Goal: Contribute content

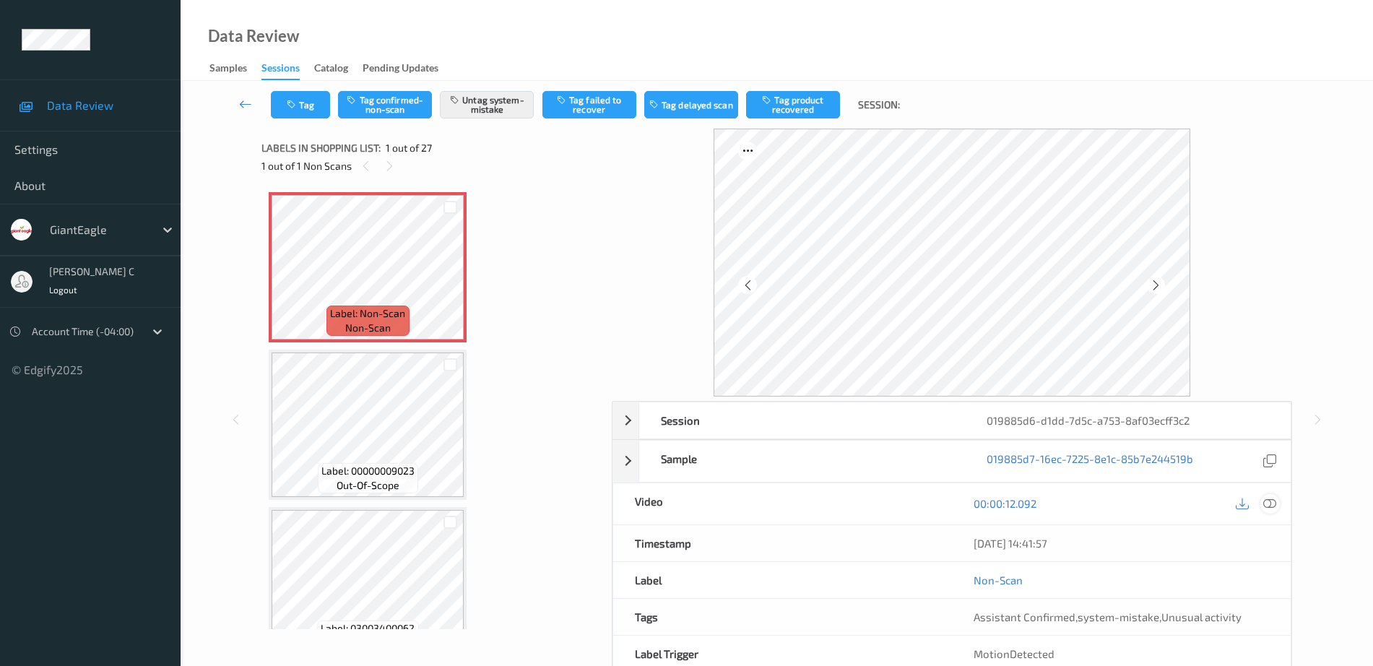
click at [1272, 502] on icon at bounding box center [1269, 503] width 13 height 13
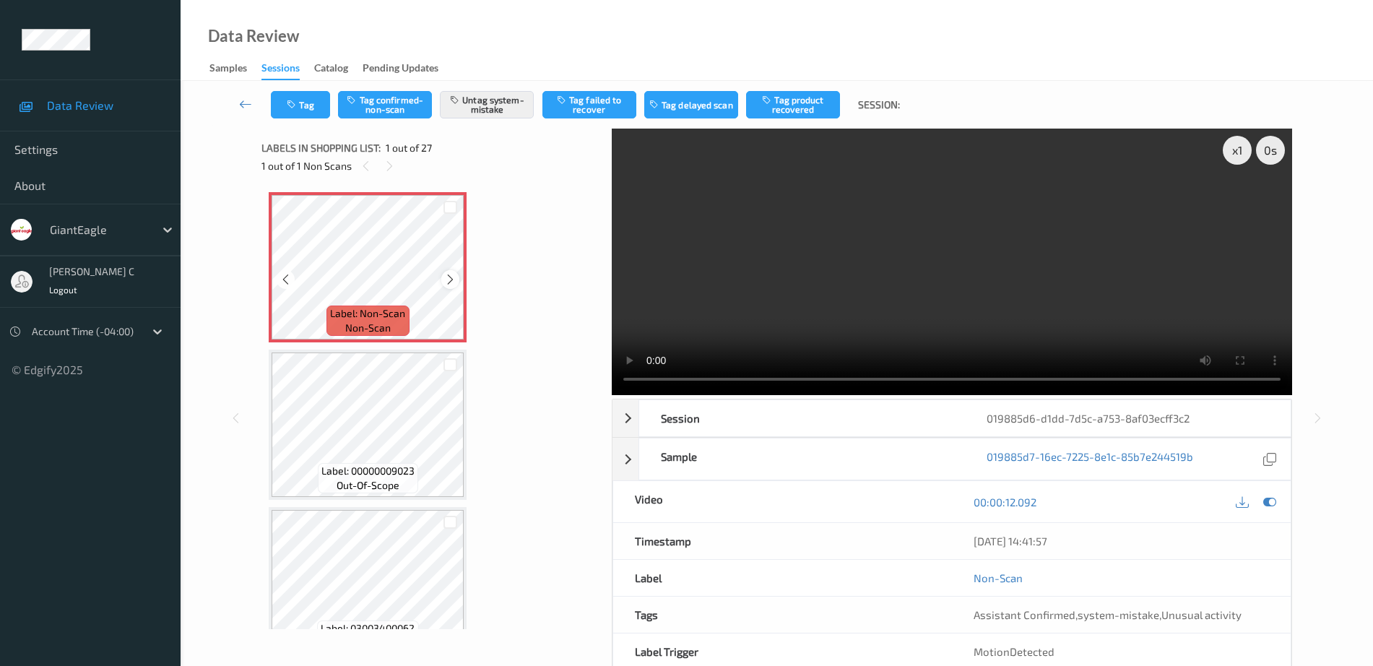
click at [448, 282] on icon at bounding box center [450, 279] width 12 height 13
click at [290, 113] on button "Tag" at bounding box center [300, 104] width 59 height 27
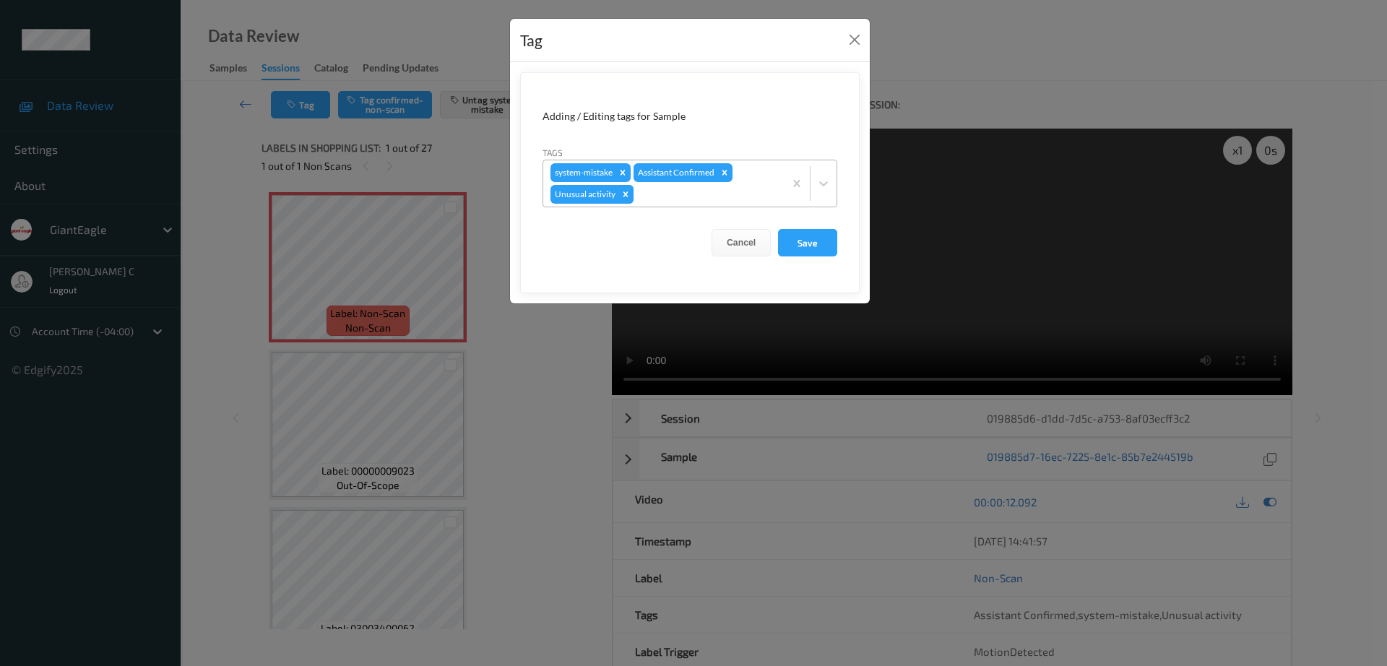
click at [627, 201] on div "Remove Unusual activity" at bounding box center [625, 194] width 16 height 19
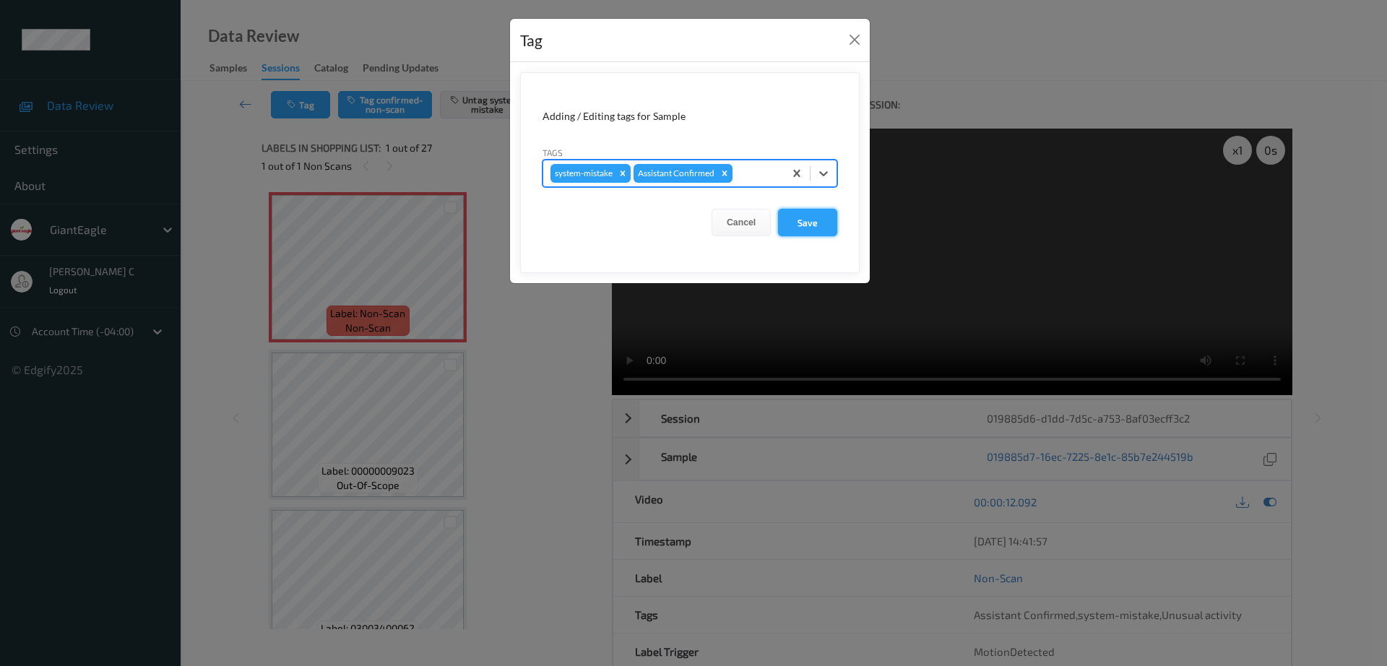
click at [799, 213] on button "Save" at bounding box center [807, 222] width 59 height 27
